Goal: Navigation & Orientation: Find specific page/section

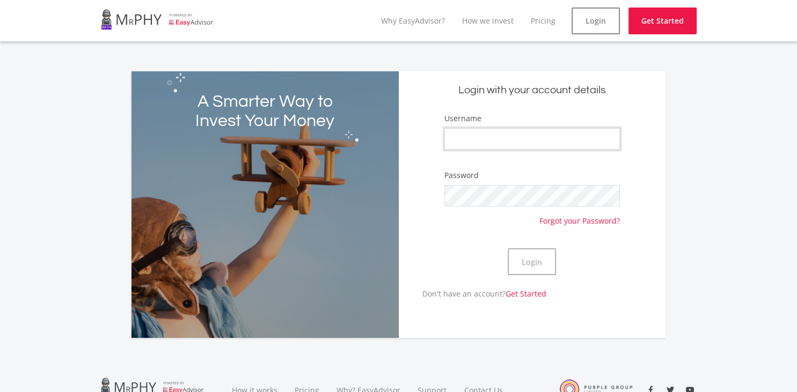
click at [516, 141] on input "Username" at bounding box center [531, 138] width 175 height 21
click at [414, 20] on link "Why EasyAdvisor?" at bounding box center [413, 21] width 64 height 10
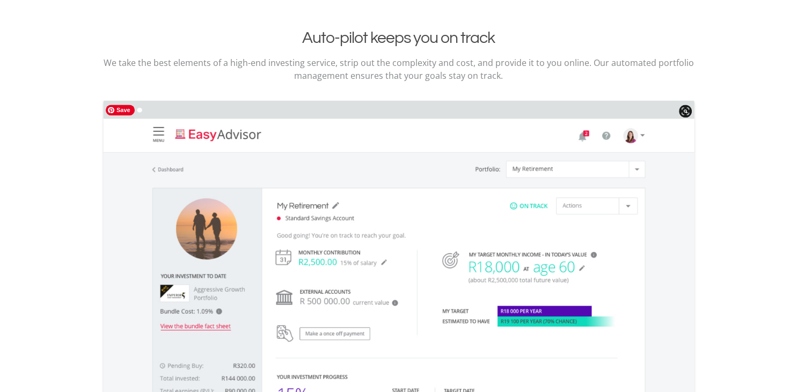
scroll to position [1309, 0]
